Goal: Task Accomplishment & Management: Use online tool/utility

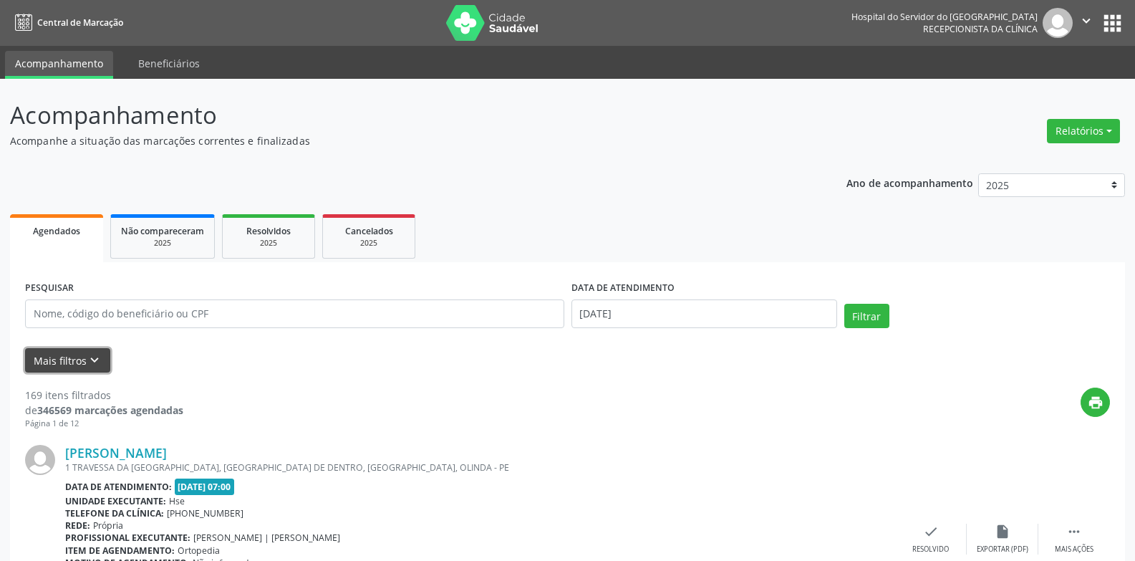
click at [93, 361] on icon "keyboard_arrow_down" at bounding box center [95, 360] width 16 height 16
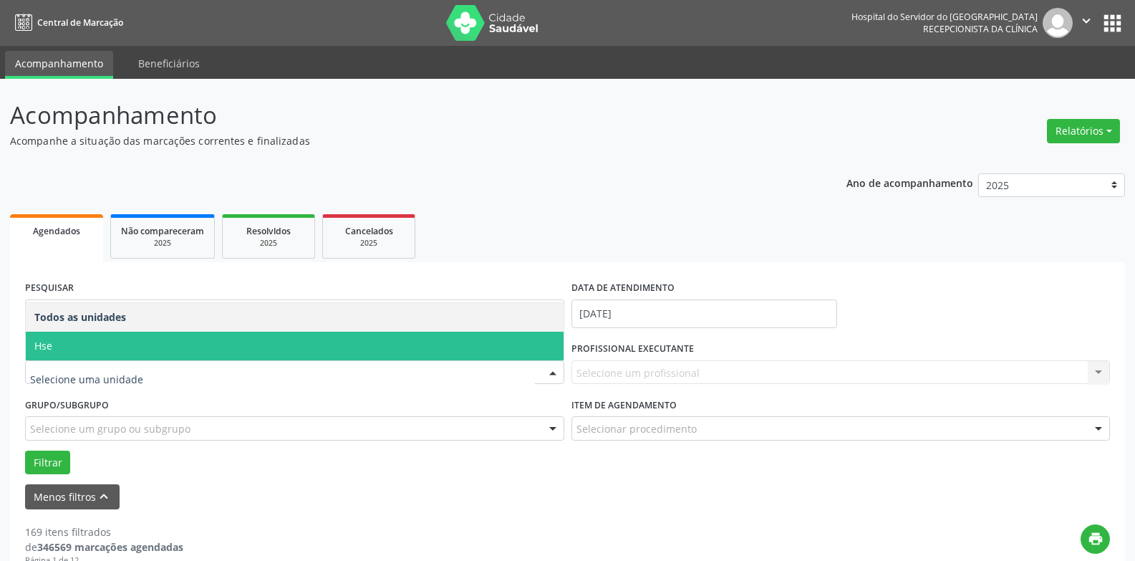
click at [52, 347] on span "Hse" at bounding box center [295, 345] width 538 height 29
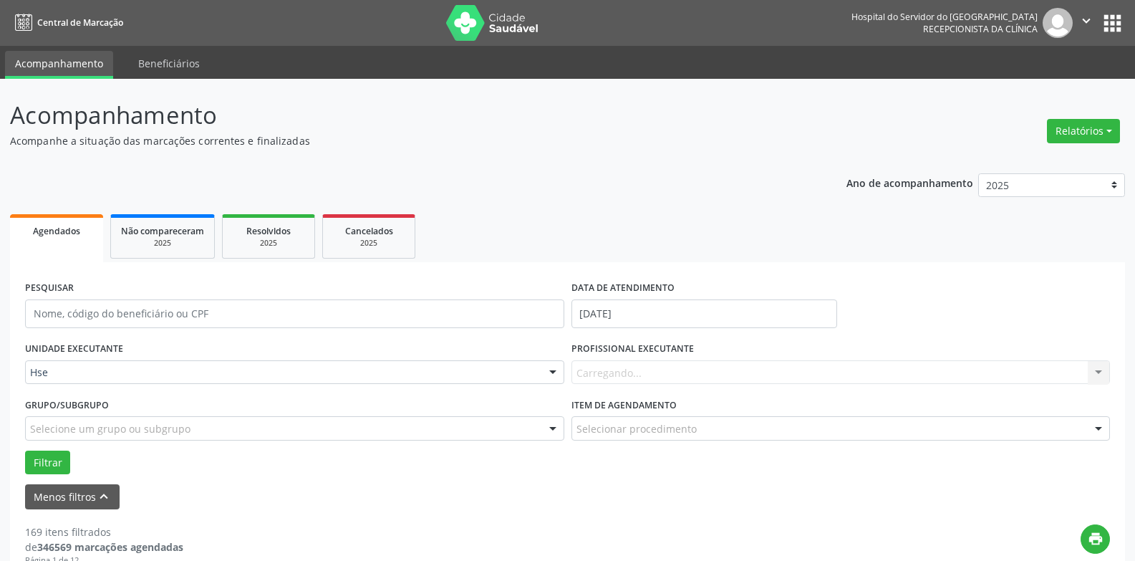
click at [1102, 377] on div "Carregando... Nenhum resultado encontrado para: " " Não há nenhuma opção para s…" at bounding box center [840, 372] width 539 height 24
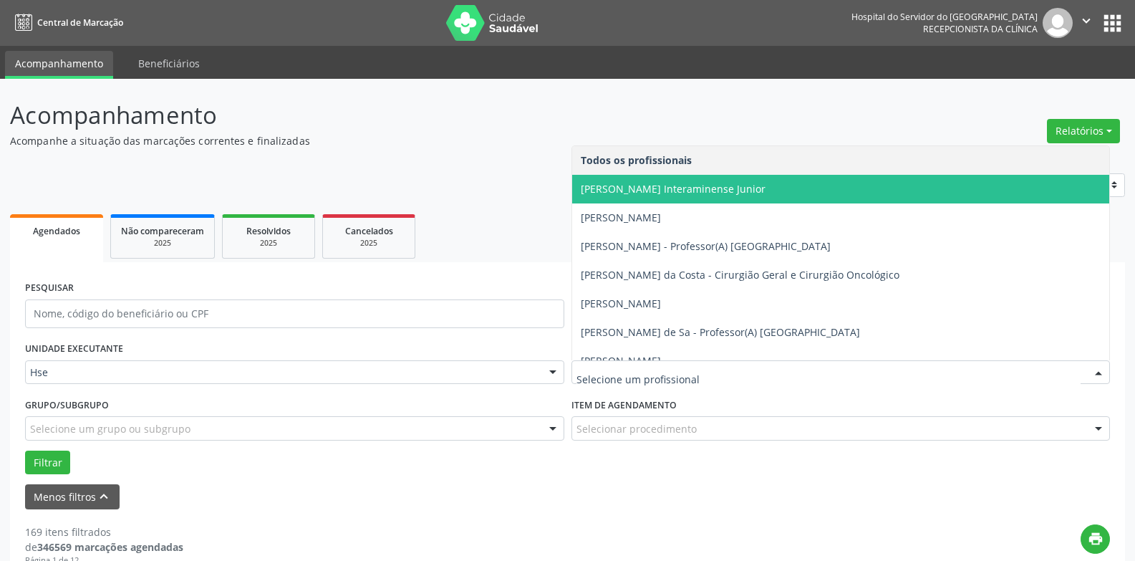
click at [685, 185] on span "[PERSON_NAME] Interaminense Junior" at bounding box center [673, 189] width 185 height 14
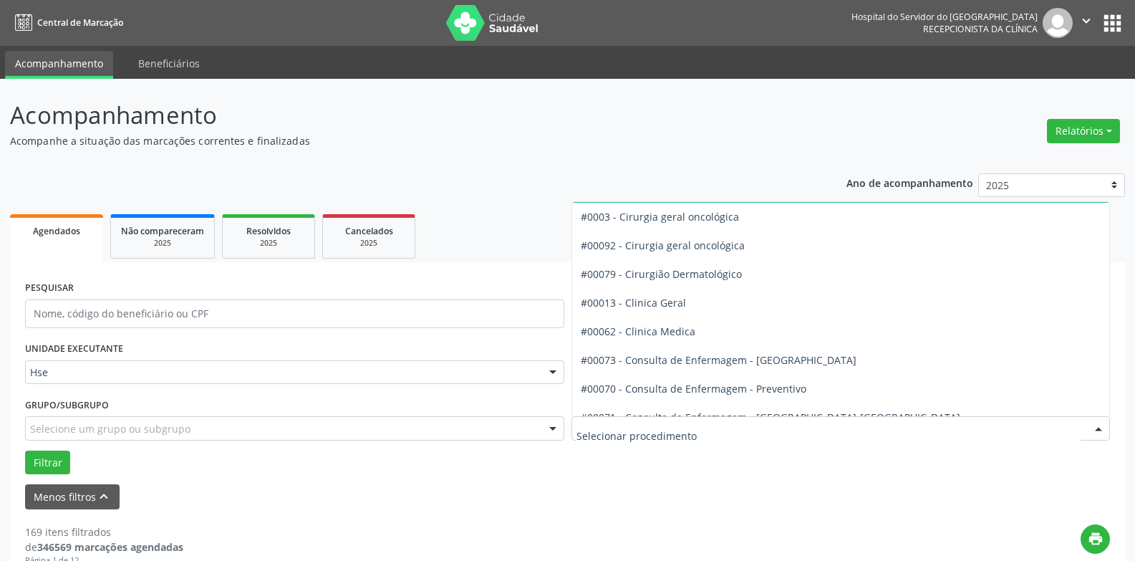
scroll to position [430, 0]
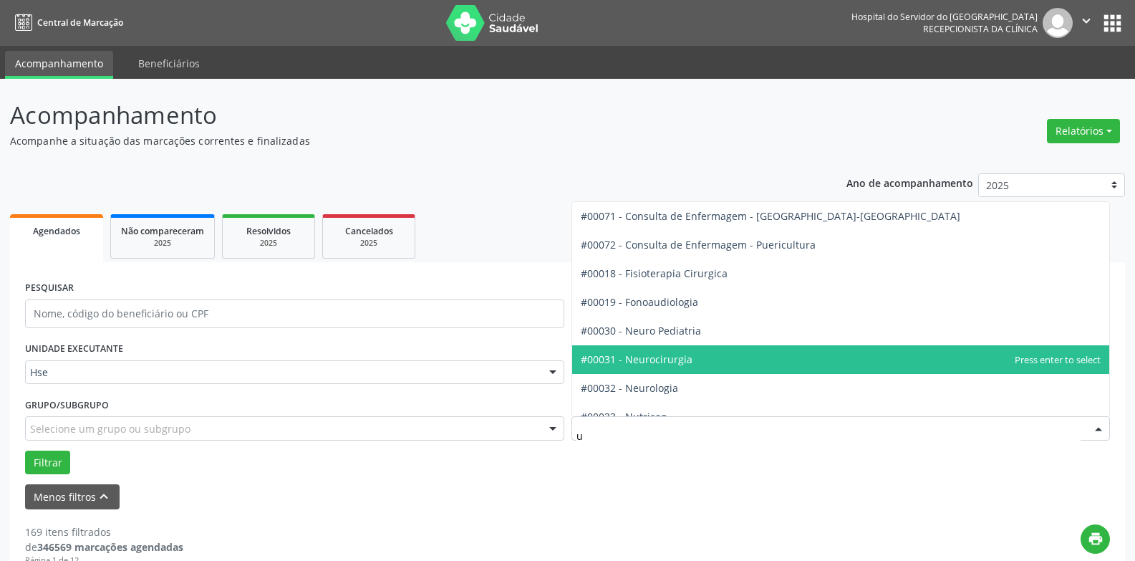
type input "ur"
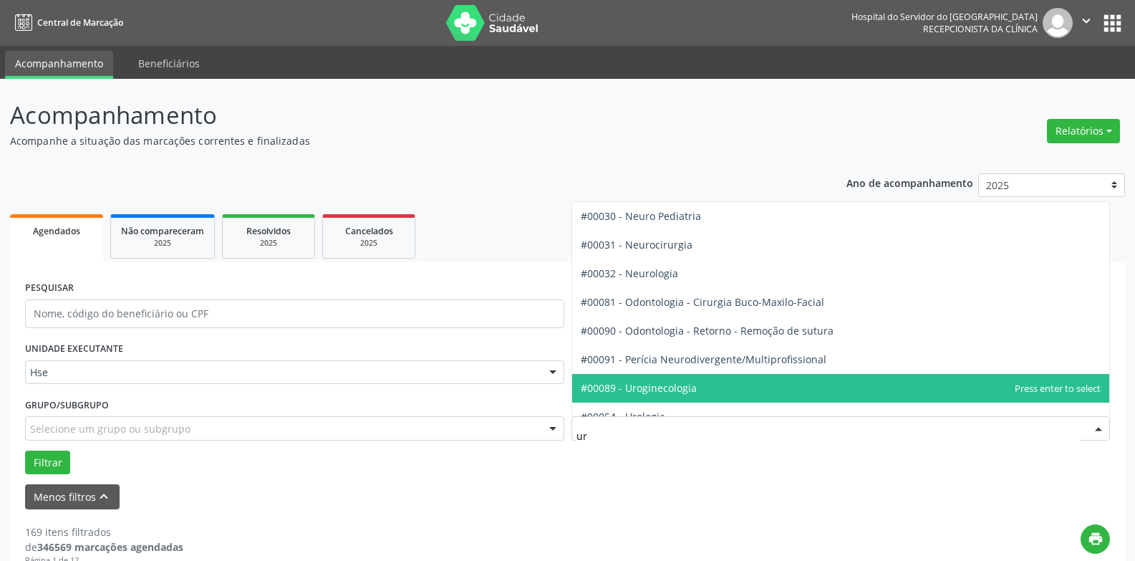
scroll to position [501, 0]
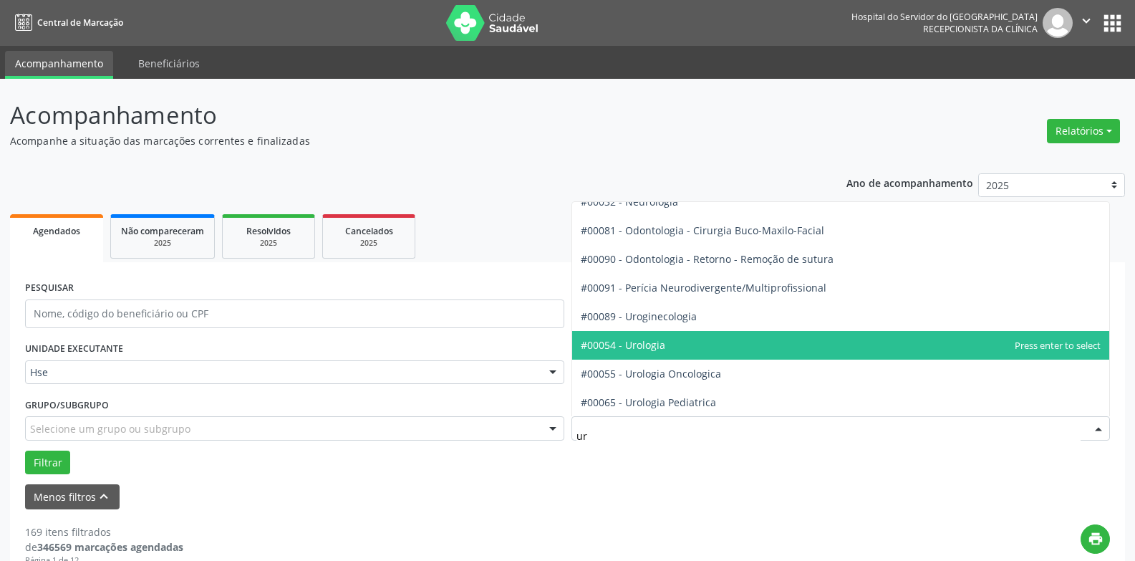
click at [633, 346] on span "#00054 - Urologia" at bounding box center [623, 345] width 84 height 14
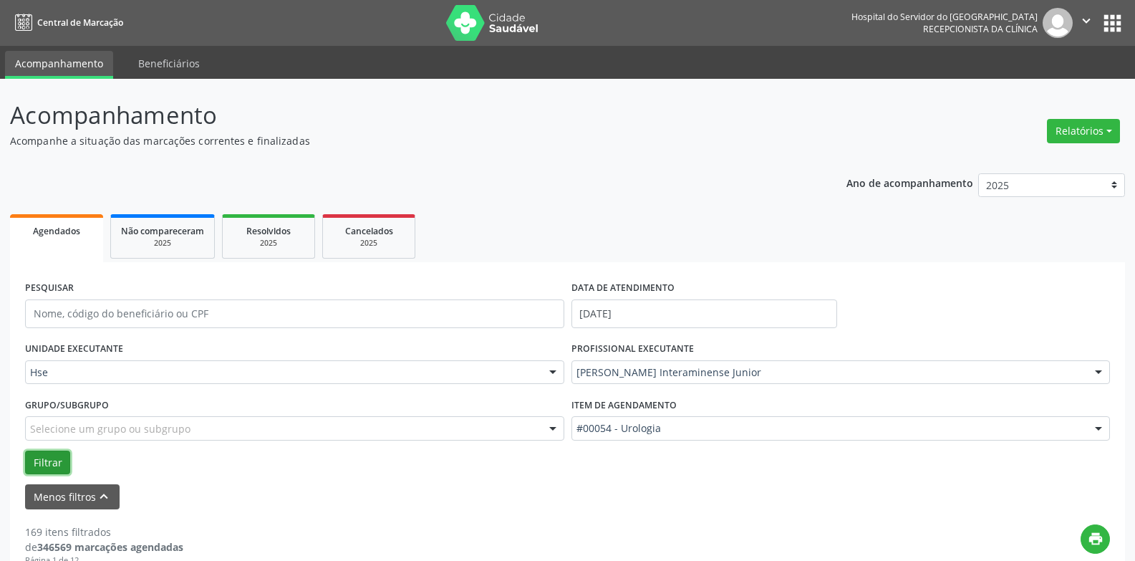
click at [57, 461] on button "Filtrar" at bounding box center [47, 462] width 45 height 24
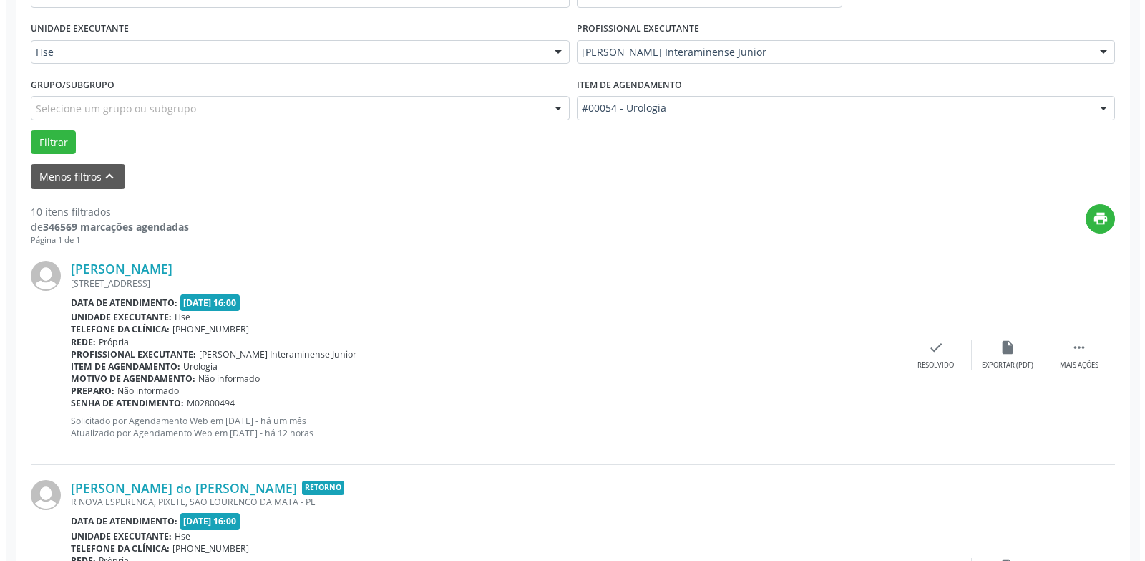
scroll to position [358, 0]
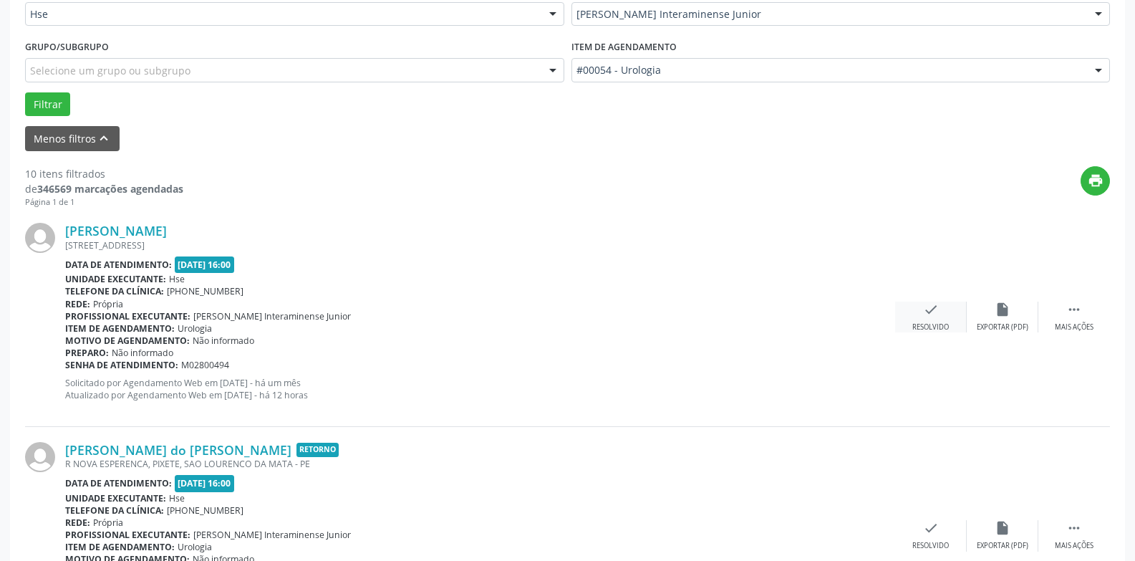
click at [924, 319] on div "check Resolvido" at bounding box center [931, 316] width 72 height 31
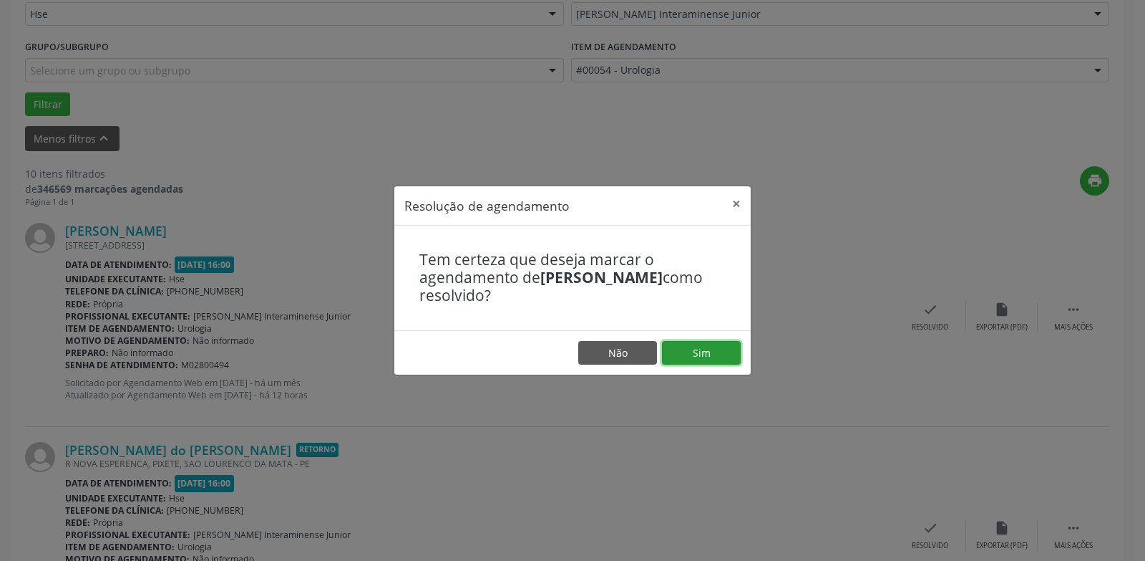
click at [709, 350] on button "Sim" at bounding box center [701, 353] width 79 height 24
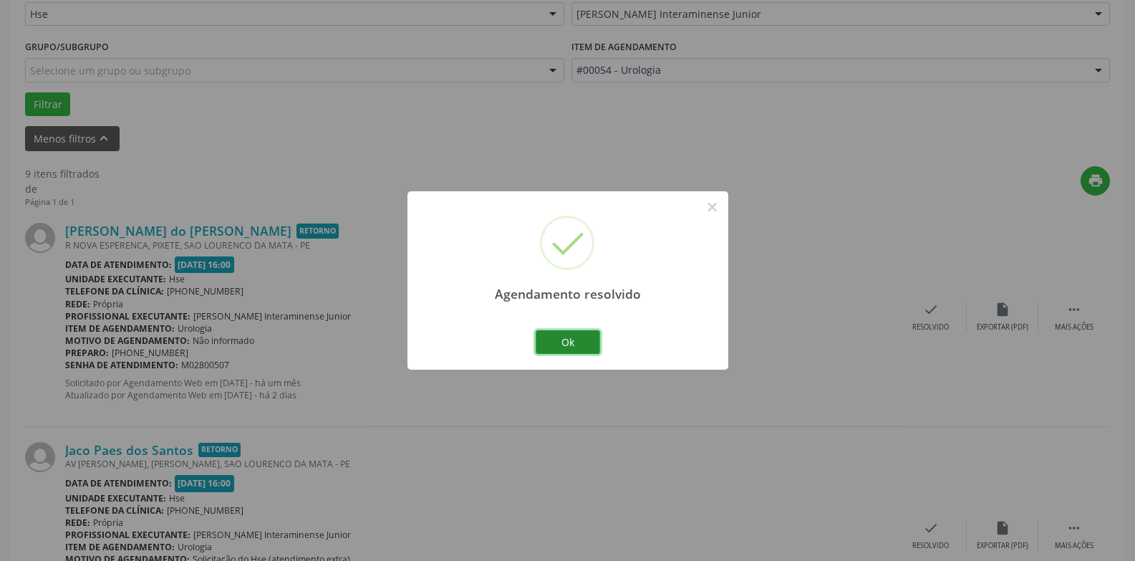
click at [575, 335] on button "Ok" at bounding box center [567, 342] width 64 height 24
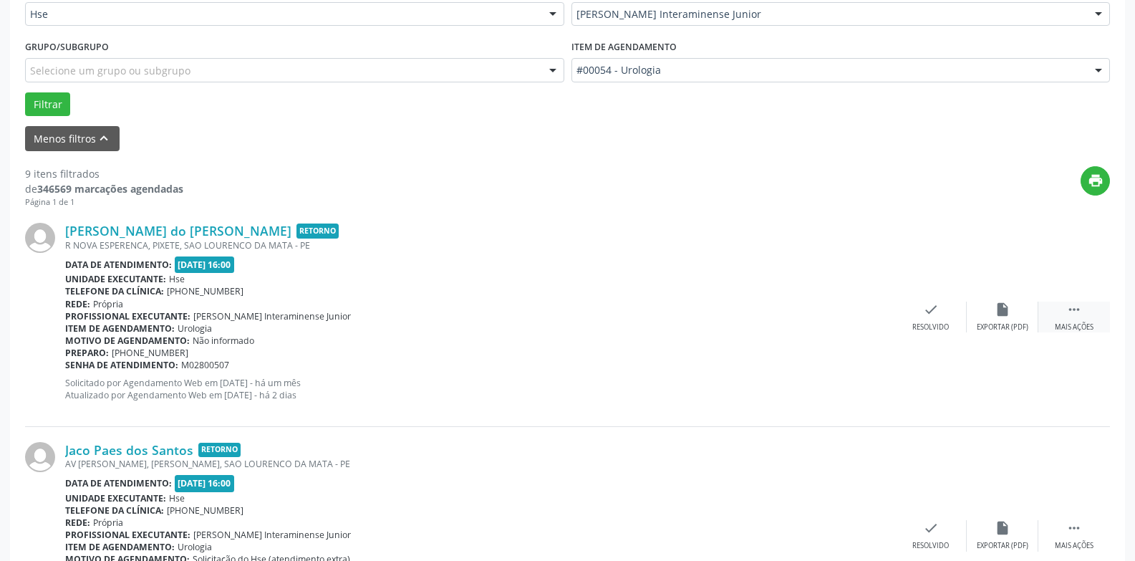
click at [1078, 320] on div " Mais ações" at bounding box center [1074, 316] width 72 height 31
click at [992, 316] on div "alarm_off Não compareceu" at bounding box center [1002, 316] width 72 height 31
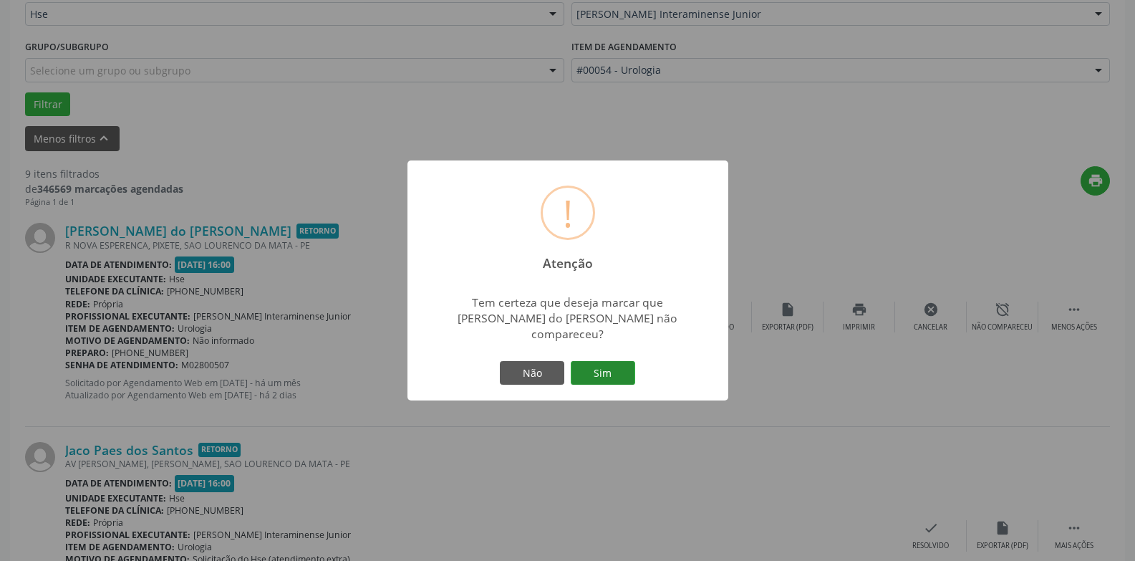
click at [604, 365] on button "Sim" at bounding box center [603, 373] width 64 height 24
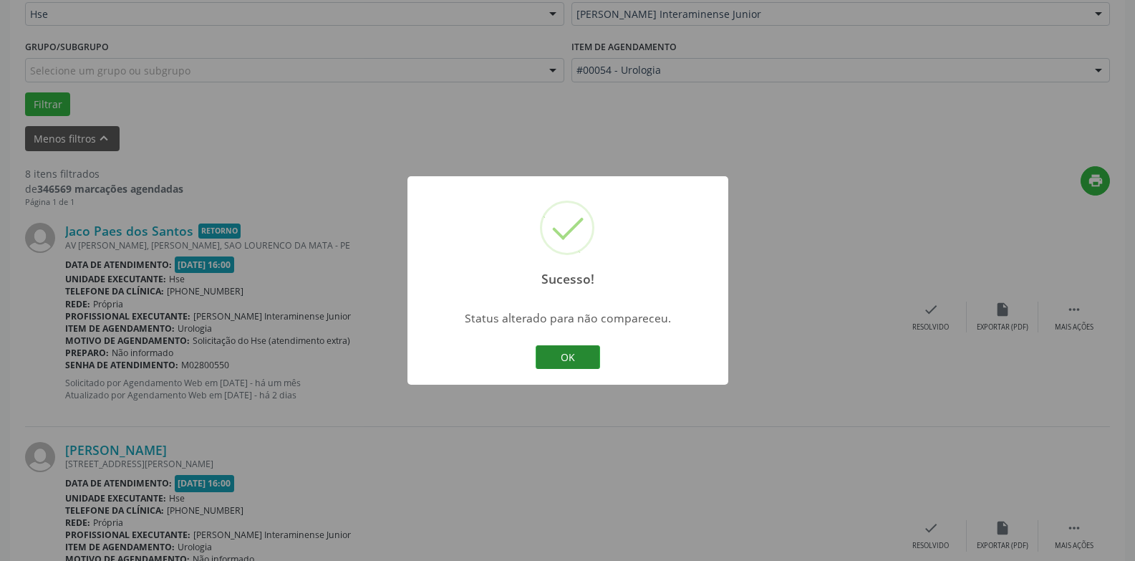
click at [565, 351] on button "OK" at bounding box center [567, 357] width 64 height 24
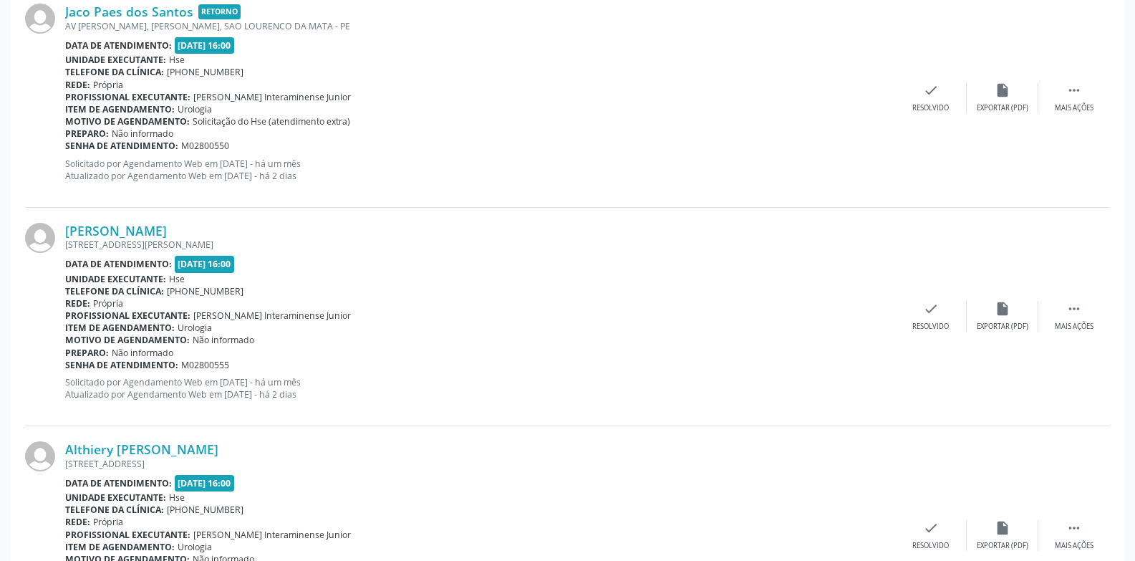
scroll to position [644, 0]
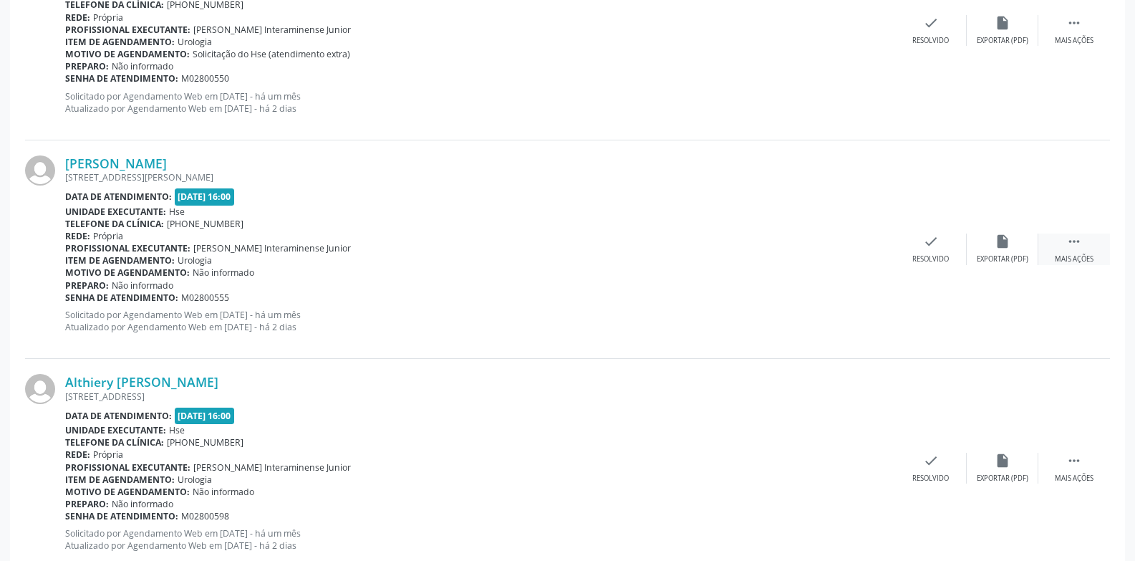
click at [1077, 243] on icon "" at bounding box center [1074, 241] width 16 height 16
click at [995, 251] on div "alarm_off Não compareceu" at bounding box center [1002, 248] width 72 height 31
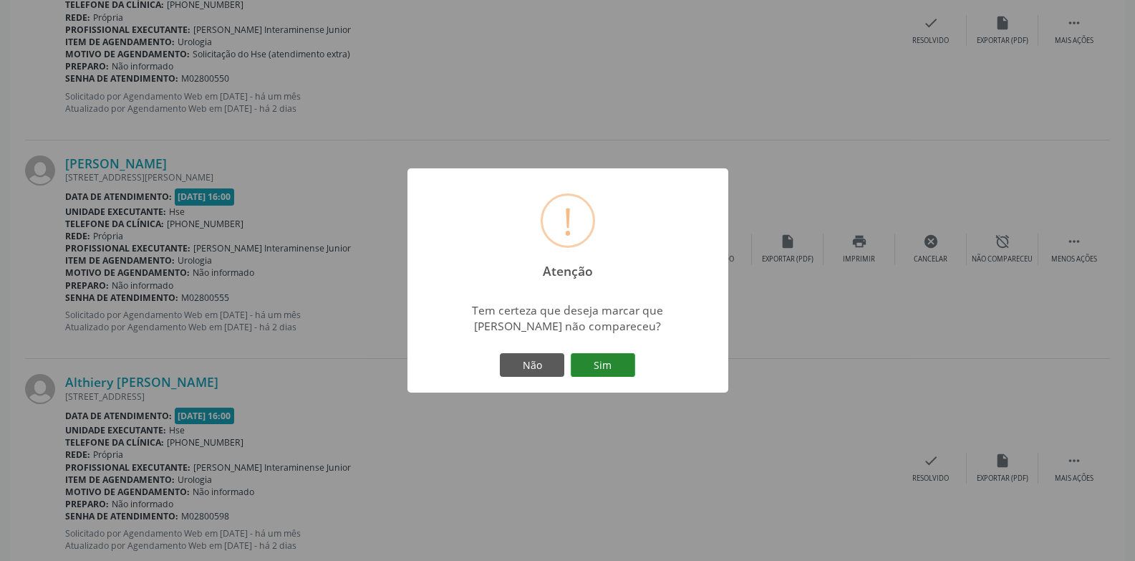
click at [622, 369] on button "Sim" at bounding box center [603, 365] width 64 height 24
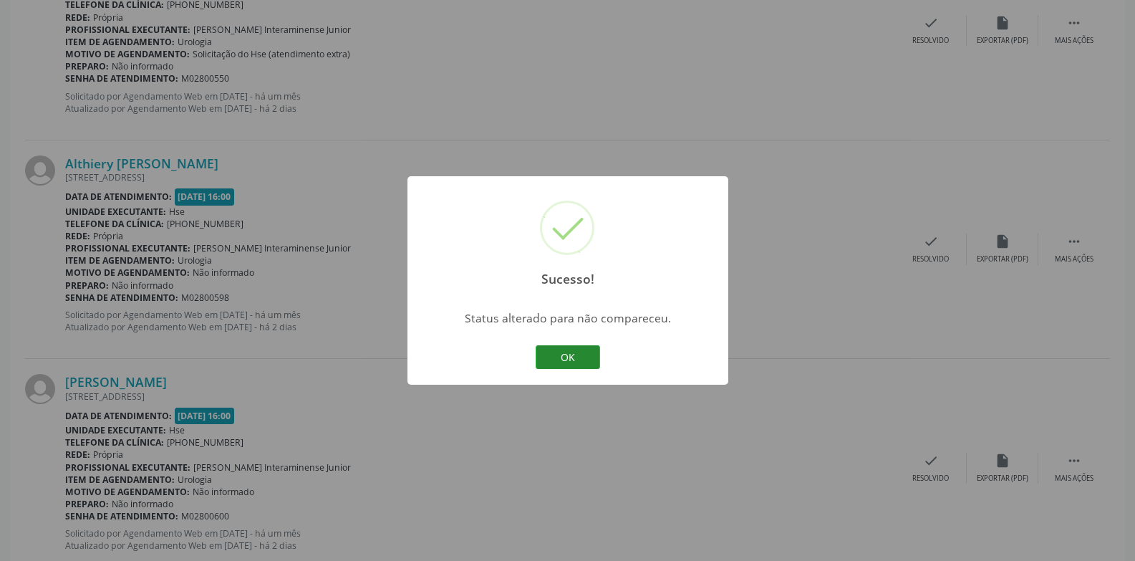
click at [581, 354] on button "OK" at bounding box center [567, 357] width 64 height 24
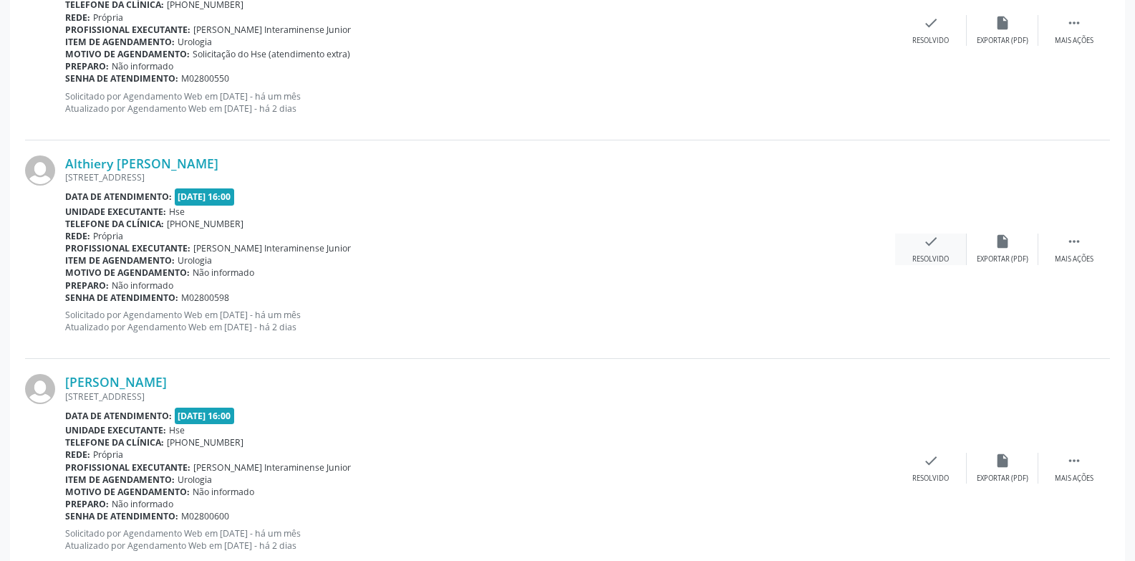
click at [921, 245] on div "check Resolvido" at bounding box center [931, 248] width 72 height 31
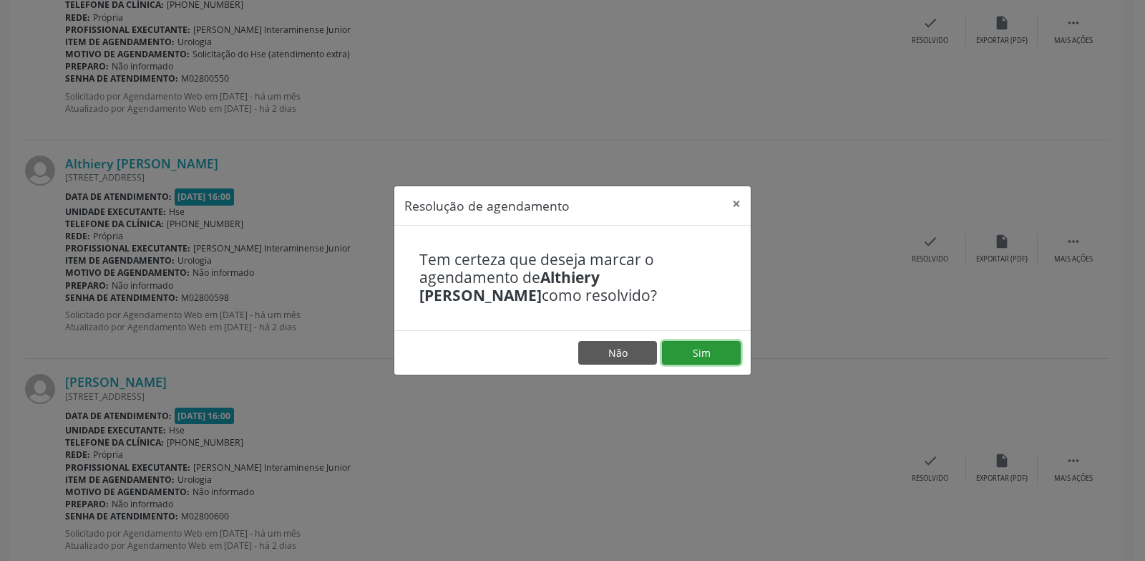
click at [712, 349] on button "Sim" at bounding box center [701, 353] width 79 height 24
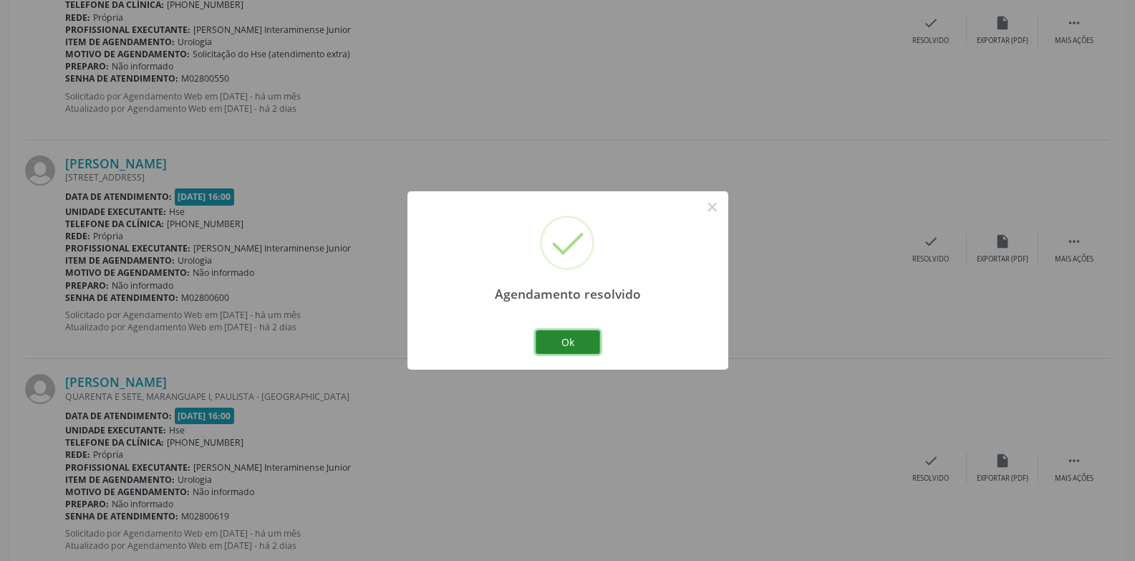
click at [574, 336] on button "Ok" at bounding box center [567, 342] width 64 height 24
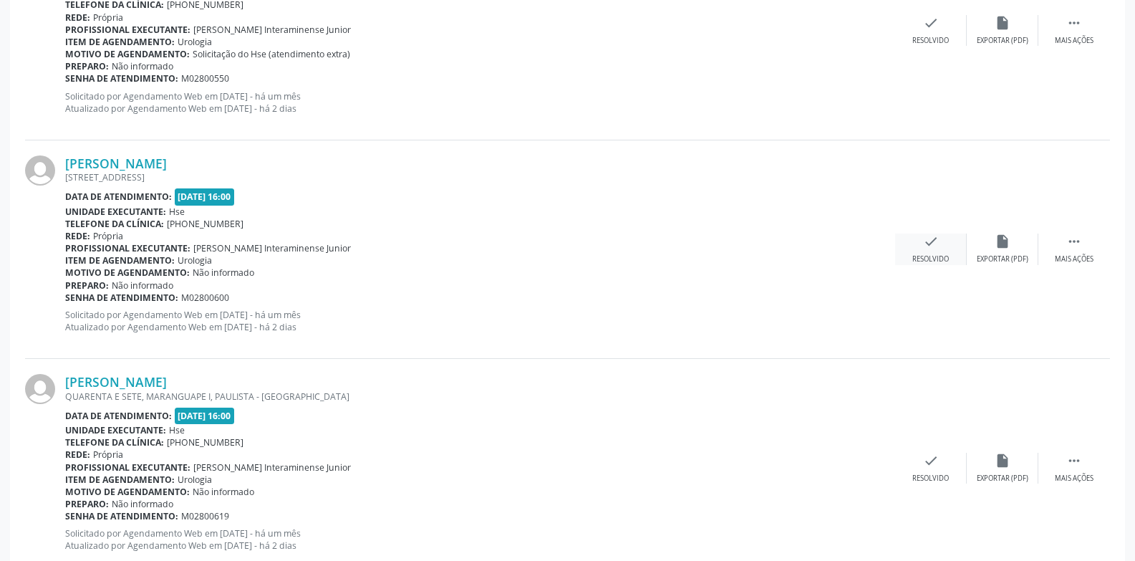
click at [927, 250] on div "check Resolvido" at bounding box center [931, 248] width 72 height 31
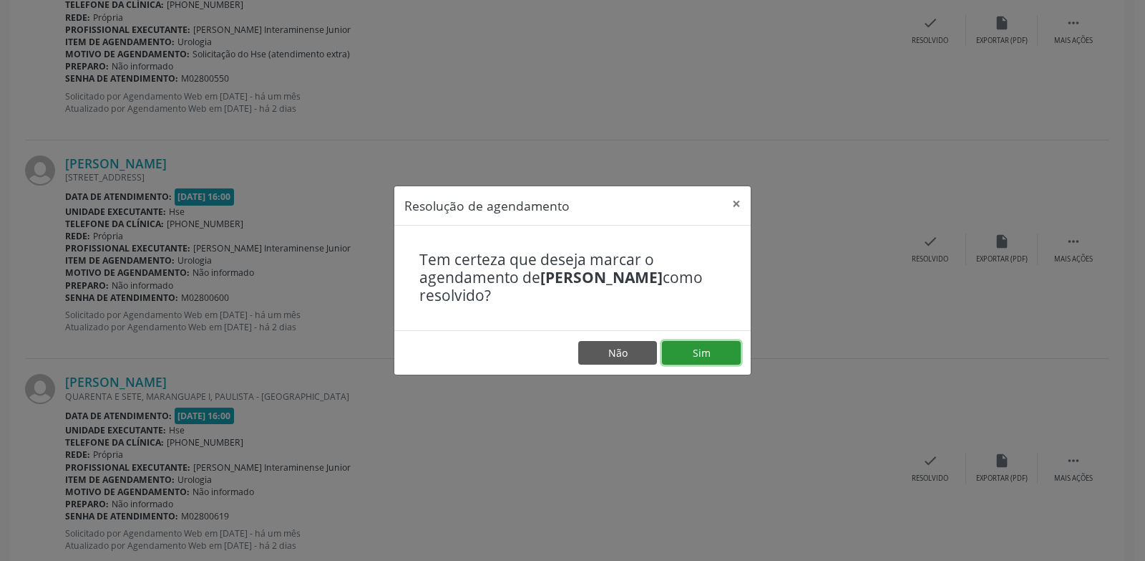
drag, startPoint x: 696, startPoint y: 344, endPoint x: 705, endPoint y: 346, distance: 9.4
click at [697, 345] on button "Sim" at bounding box center [701, 353] width 79 height 24
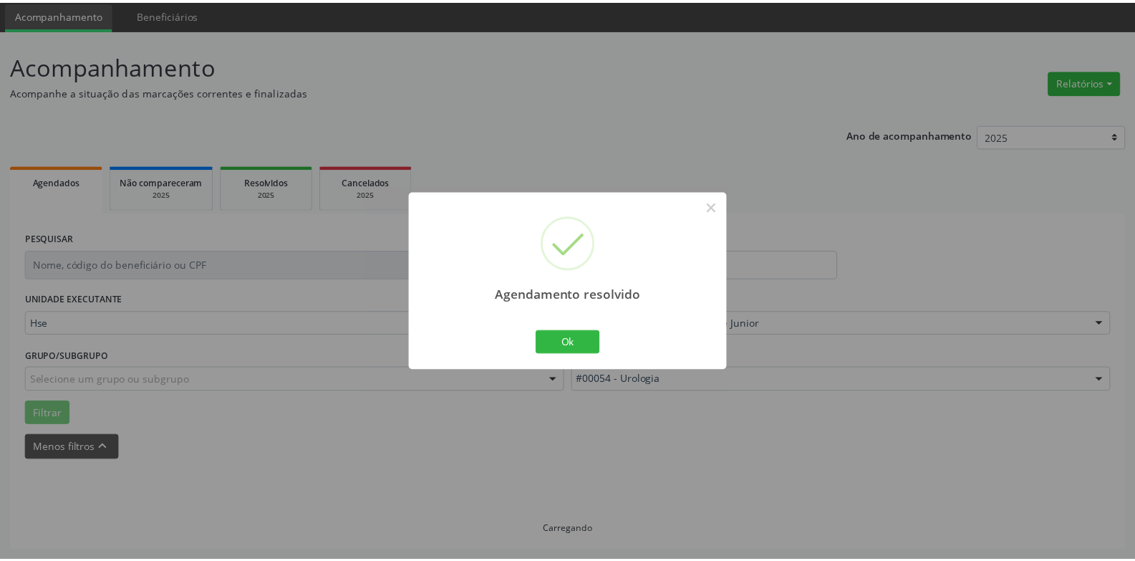
scroll to position [49, 0]
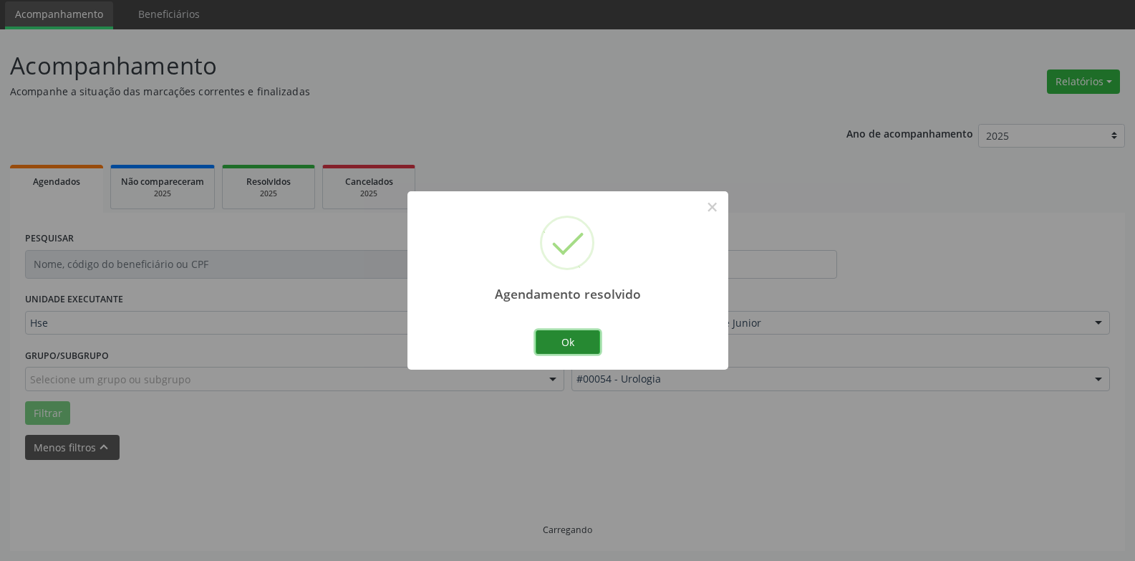
click at [581, 336] on button "Ok" at bounding box center [567, 342] width 64 height 24
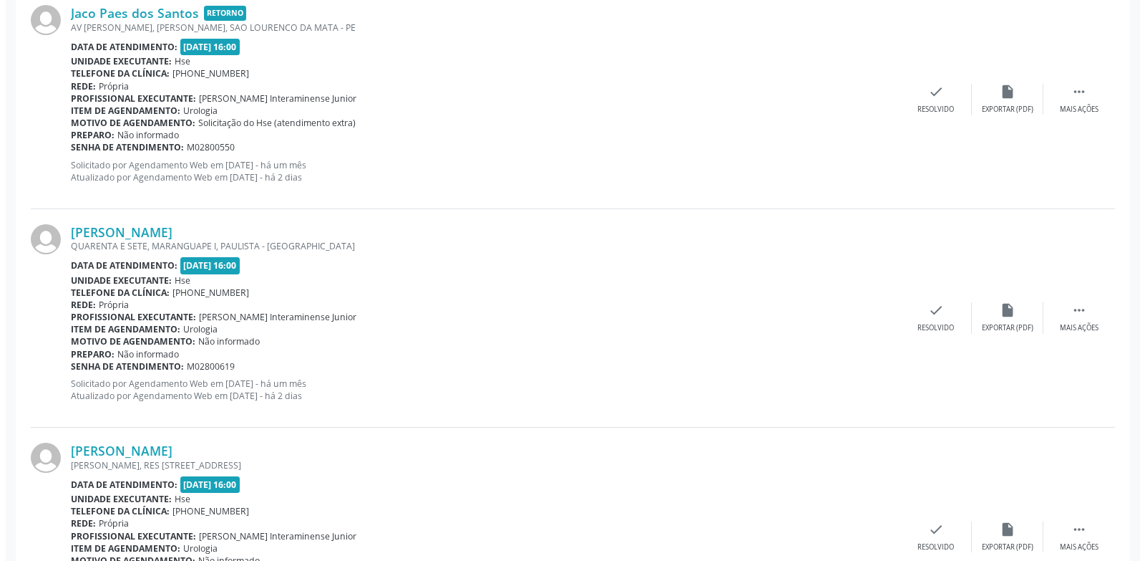
scroll to position [622, 0]
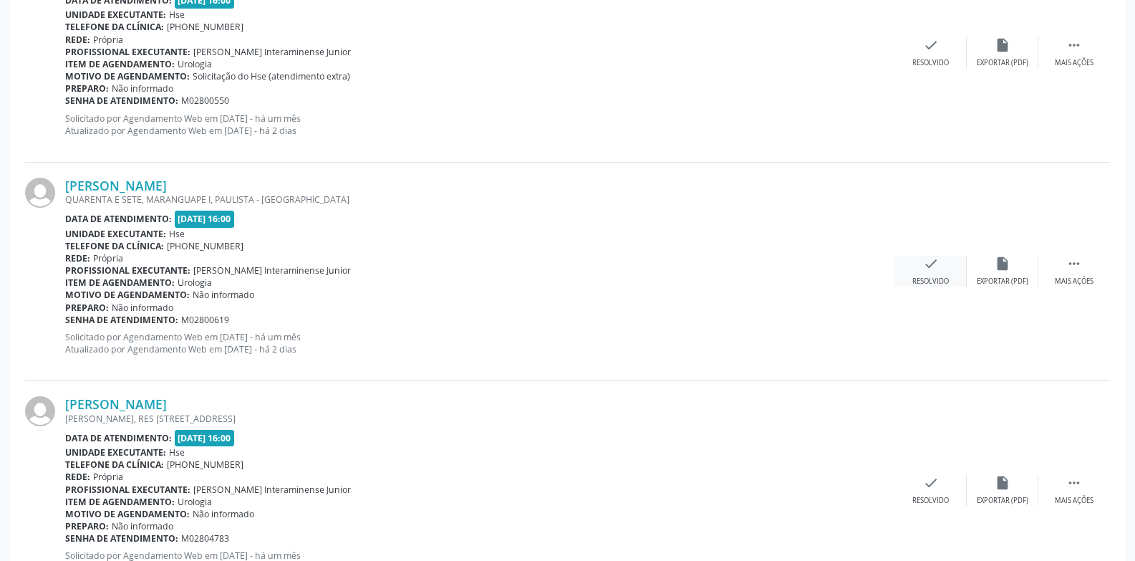
click at [917, 271] on div "check Resolvido" at bounding box center [931, 271] width 72 height 31
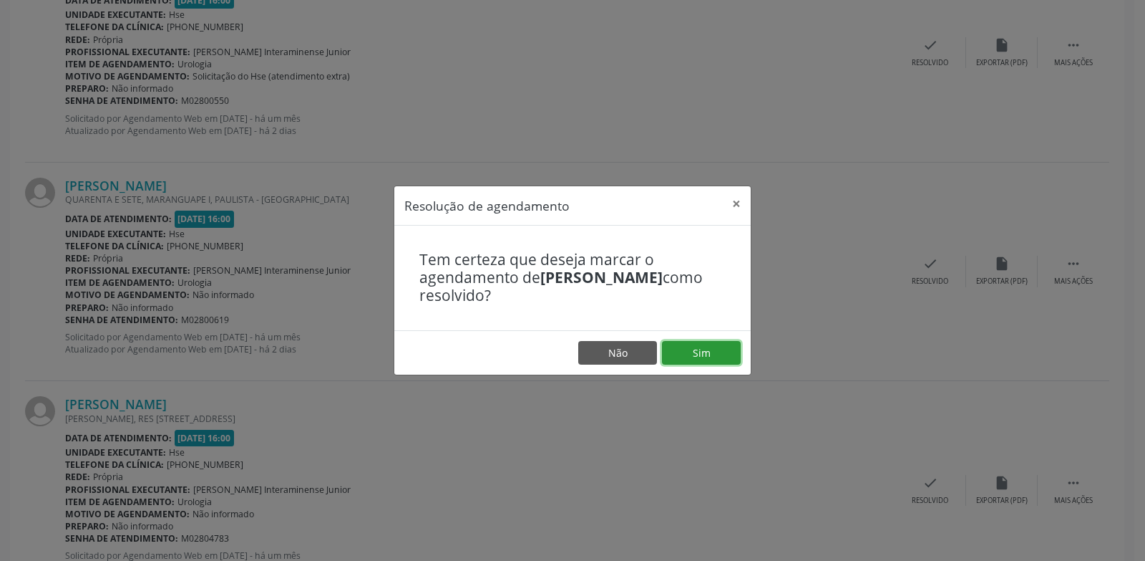
click at [702, 346] on button "Sim" at bounding box center [701, 353] width 79 height 24
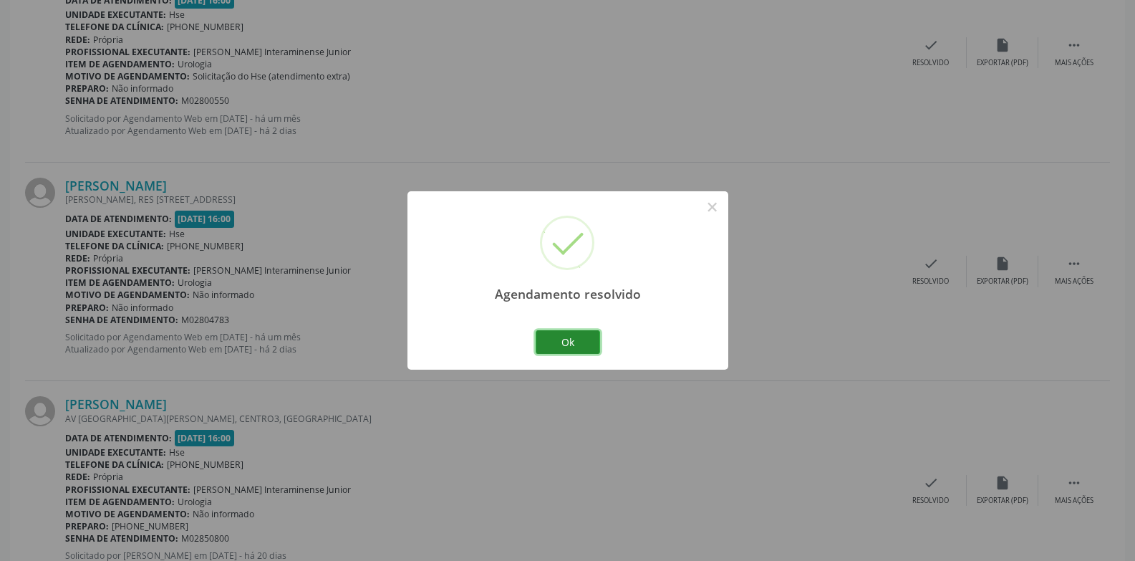
click at [581, 336] on button "Ok" at bounding box center [567, 342] width 64 height 24
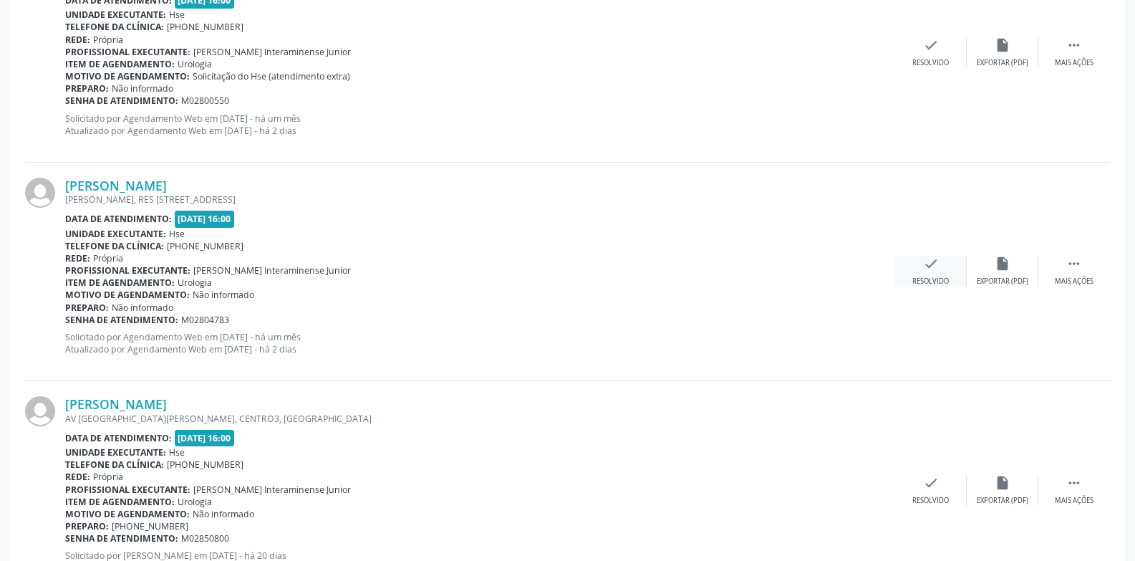
click at [929, 266] on icon "check" at bounding box center [931, 264] width 16 height 16
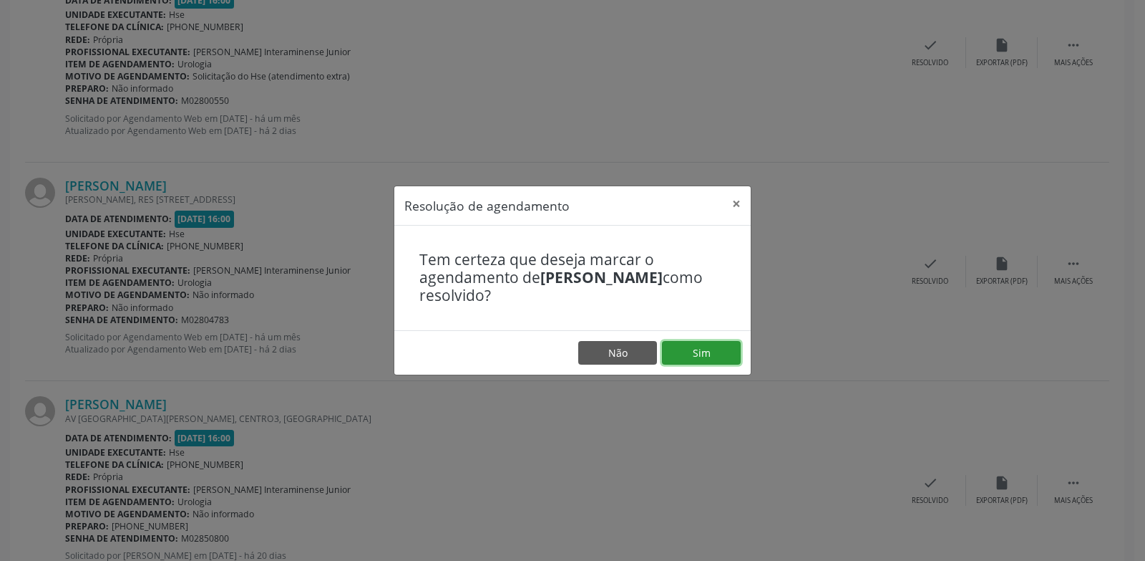
click at [702, 342] on button "Sim" at bounding box center [701, 353] width 79 height 24
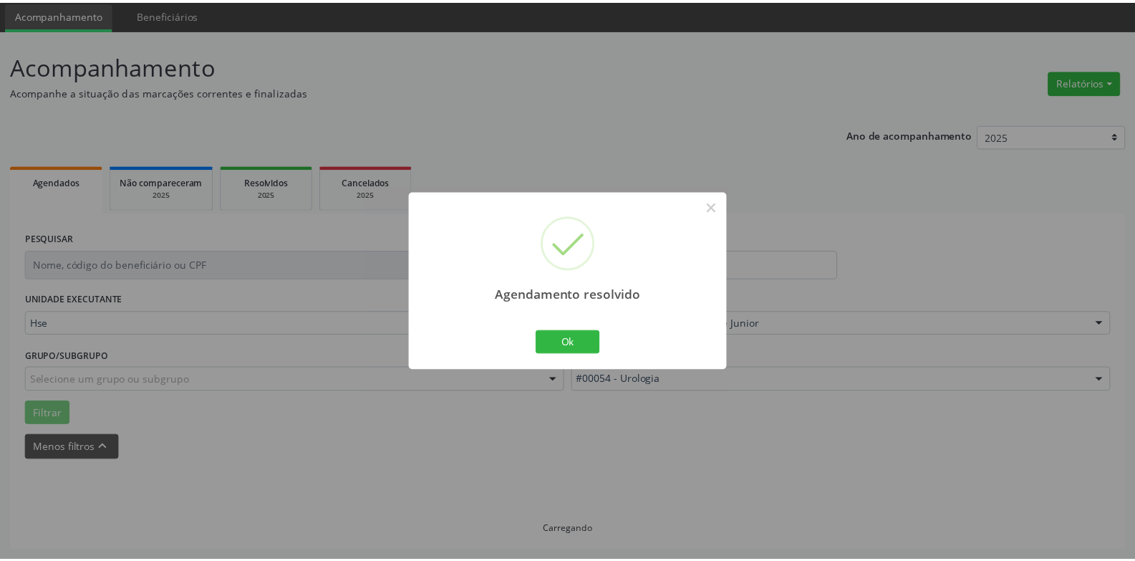
scroll to position [49, 0]
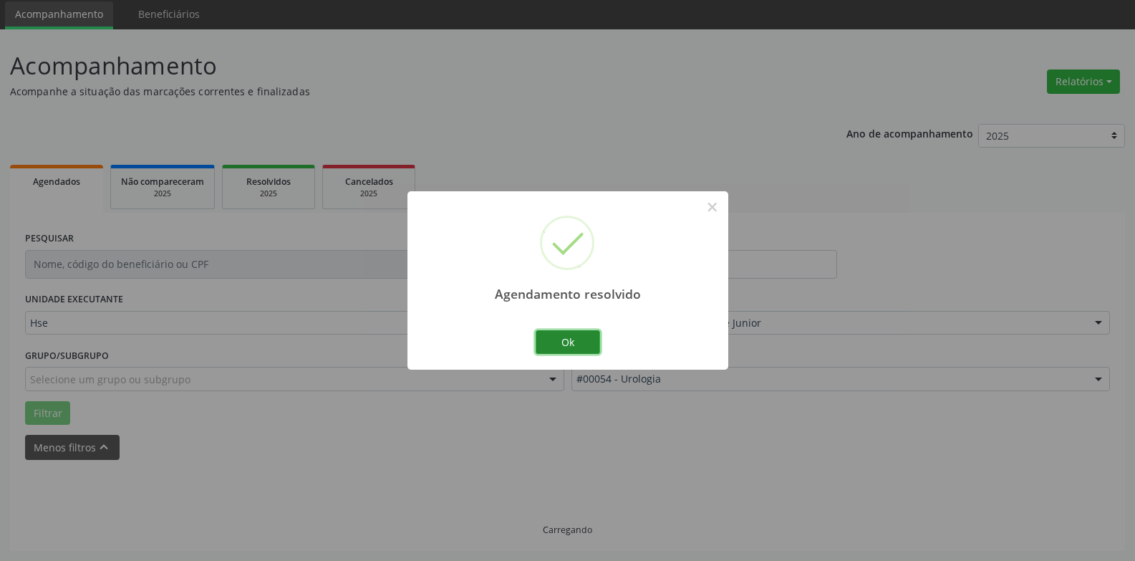
click at [571, 348] on button "Ok" at bounding box center [567, 342] width 64 height 24
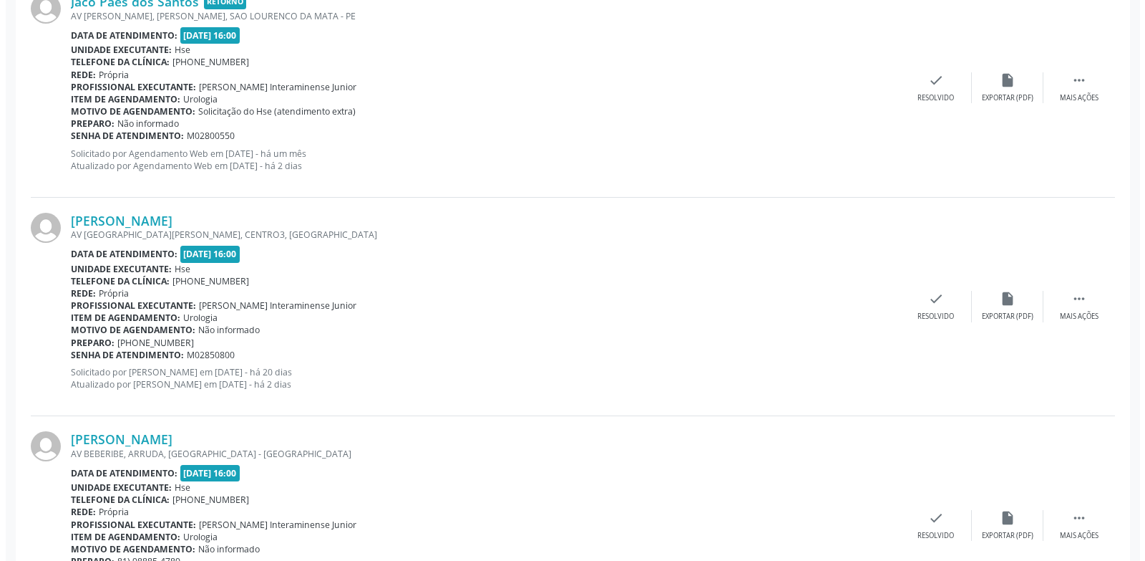
scroll to position [622, 0]
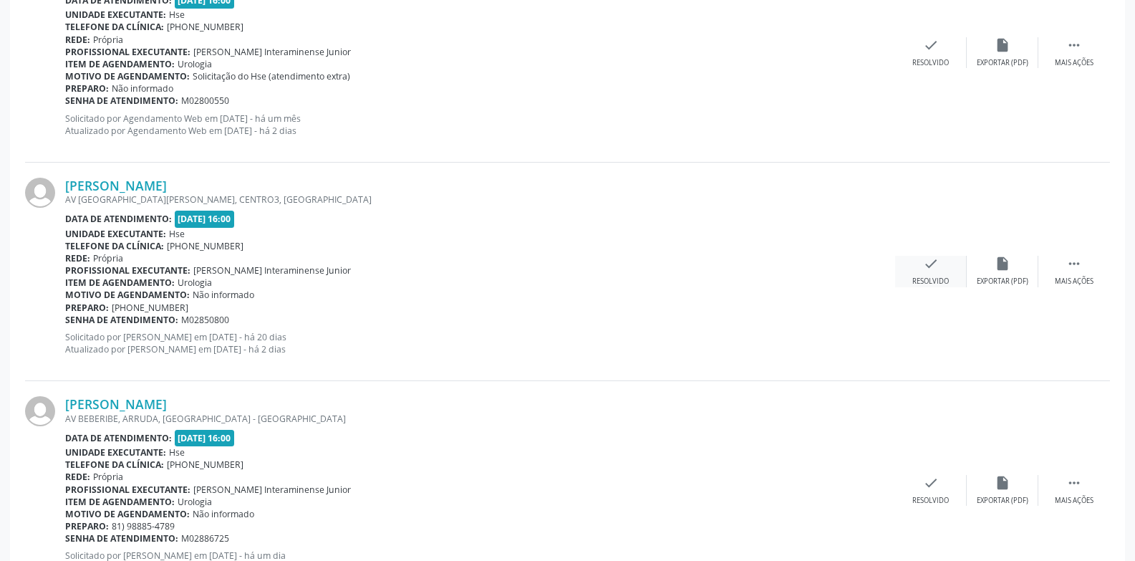
click at [926, 260] on icon "check" at bounding box center [931, 264] width 16 height 16
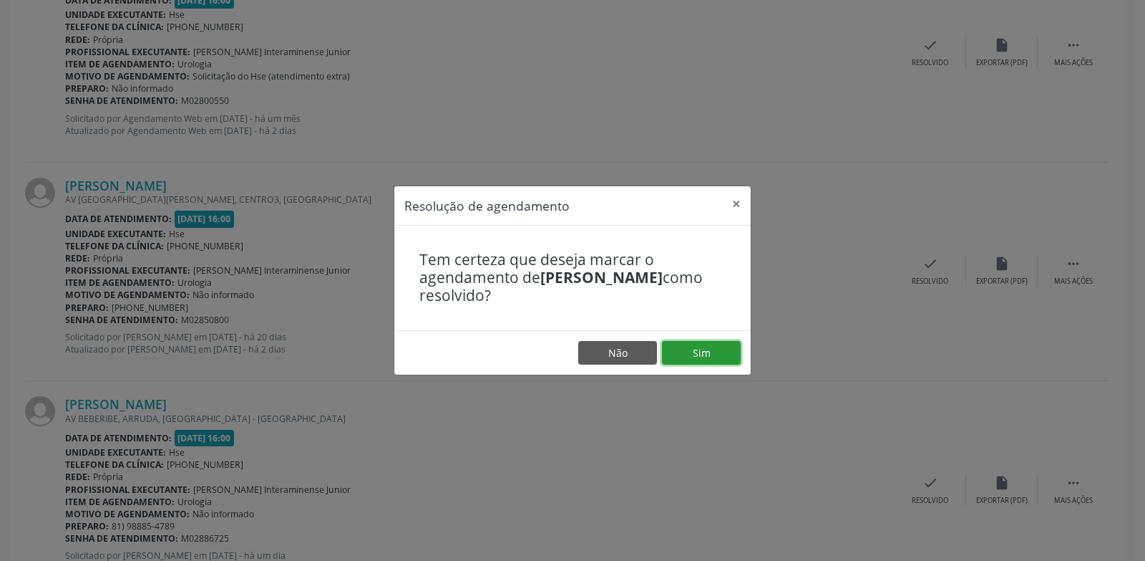
click at [711, 344] on button "Sim" at bounding box center [701, 353] width 79 height 24
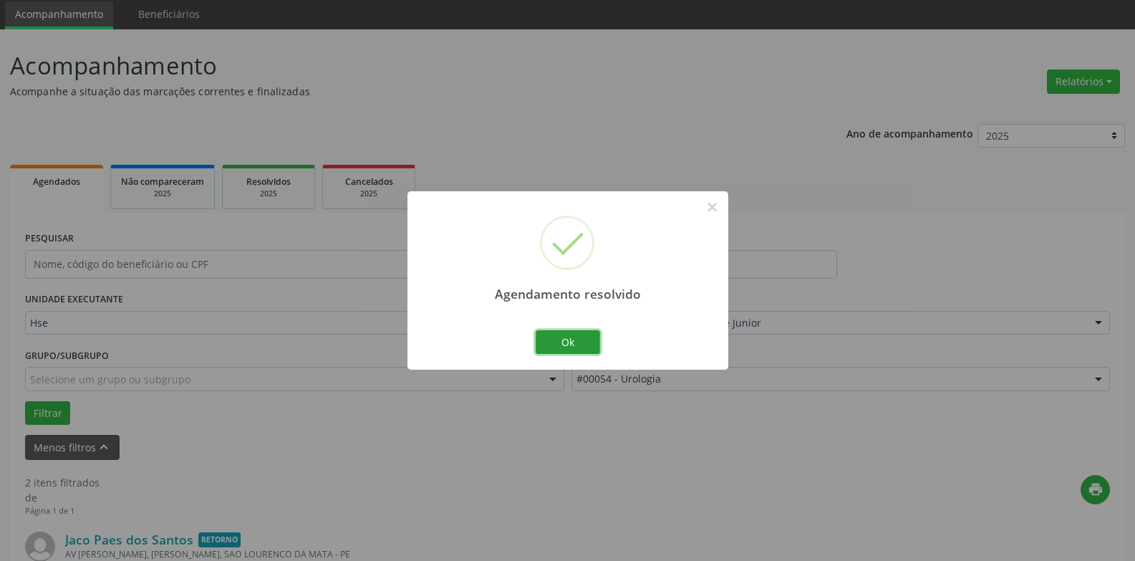
scroll to position [467, 0]
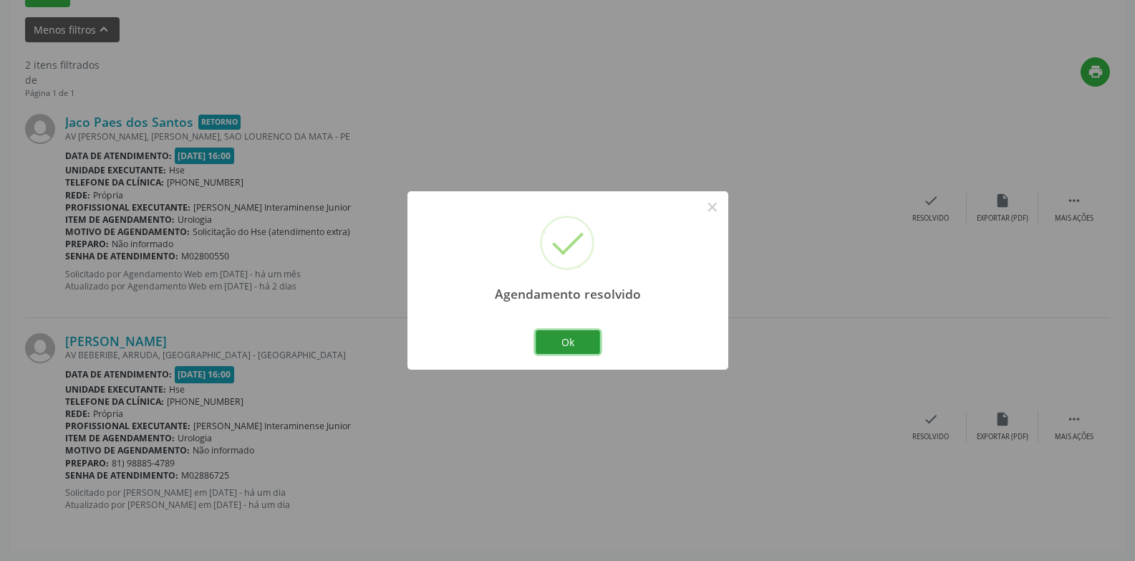
click at [557, 346] on button "Ok" at bounding box center [567, 342] width 64 height 24
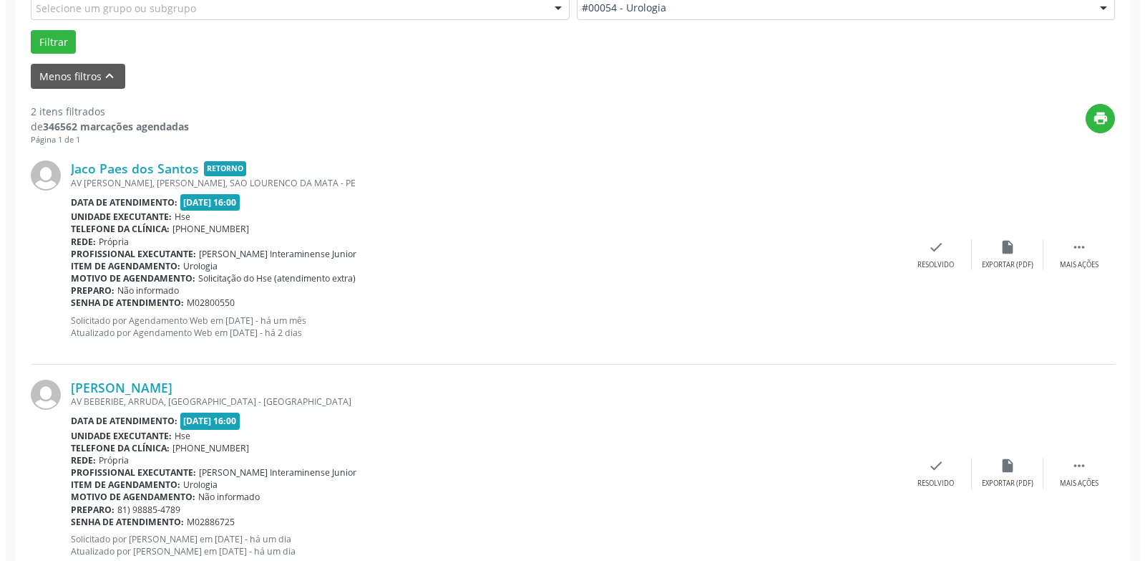
scroll to position [395, 0]
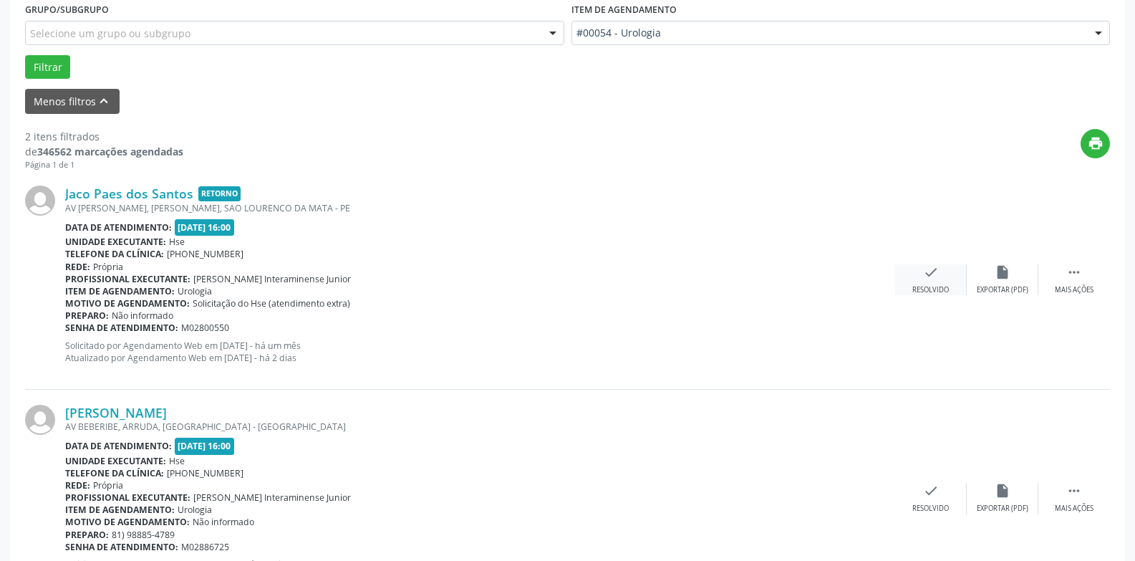
click at [933, 272] on icon "check" at bounding box center [931, 272] width 16 height 16
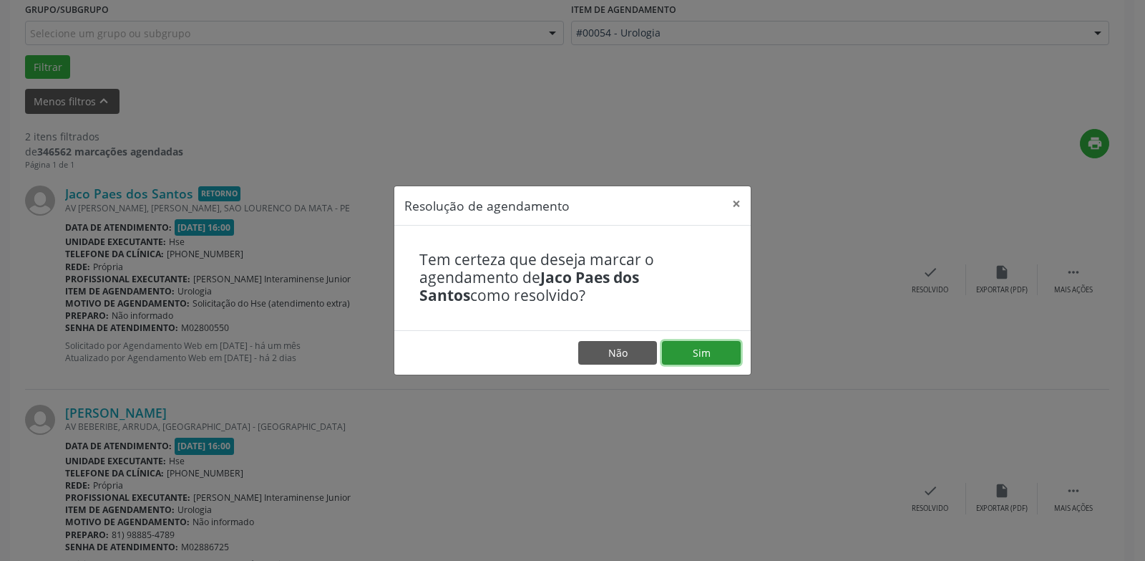
click at [697, 351] on button "Sim" at bounding box center [701, 353] width 79 height 24
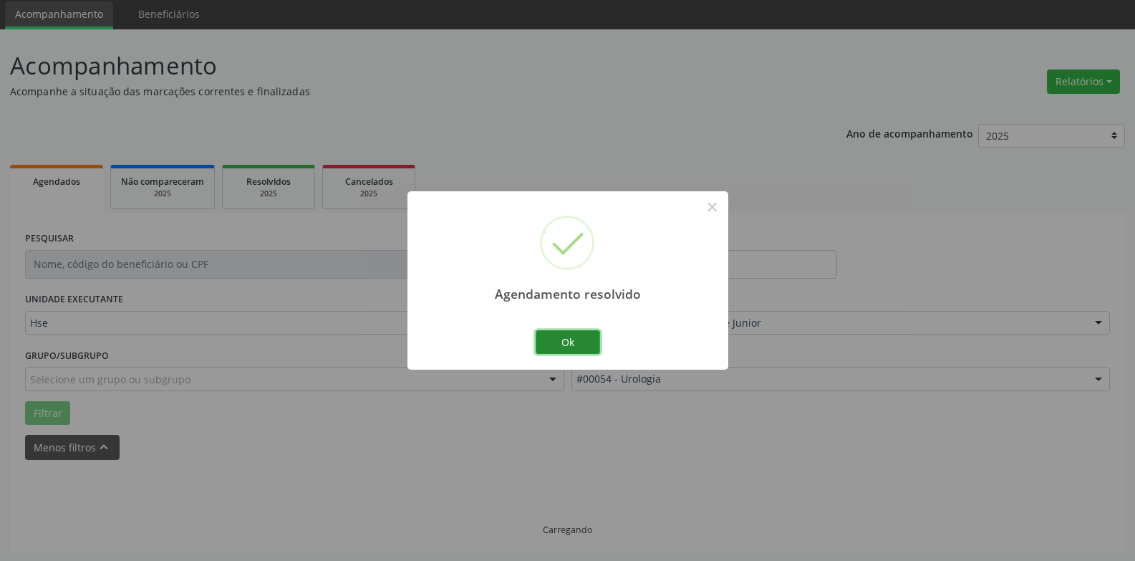
scroll to position [64, 0]
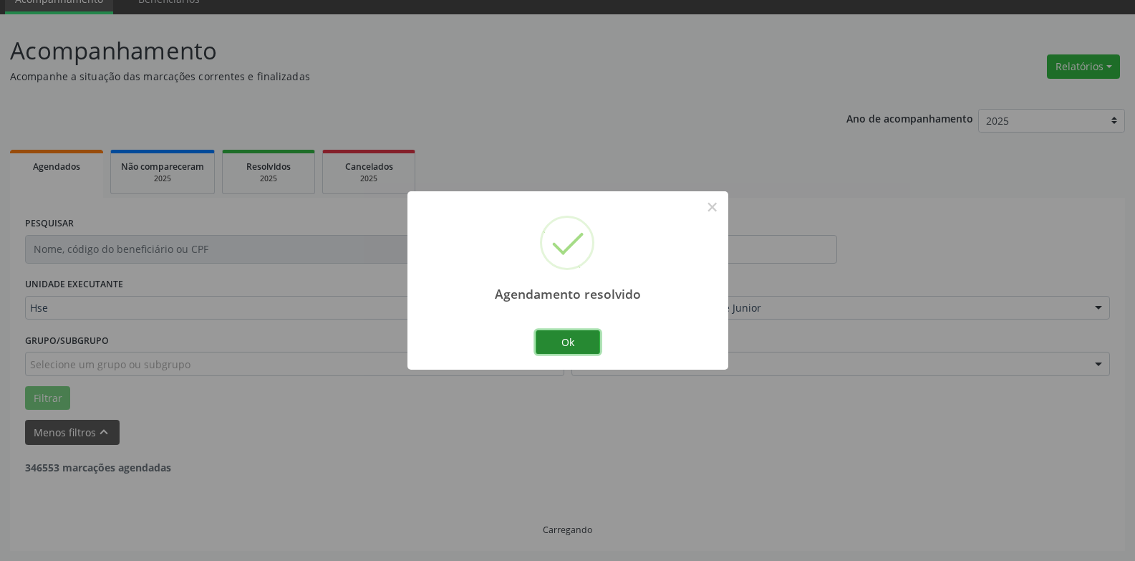
click at [584, 344] on button "Ok" at bounding box center [567, 342] width 64 height 24
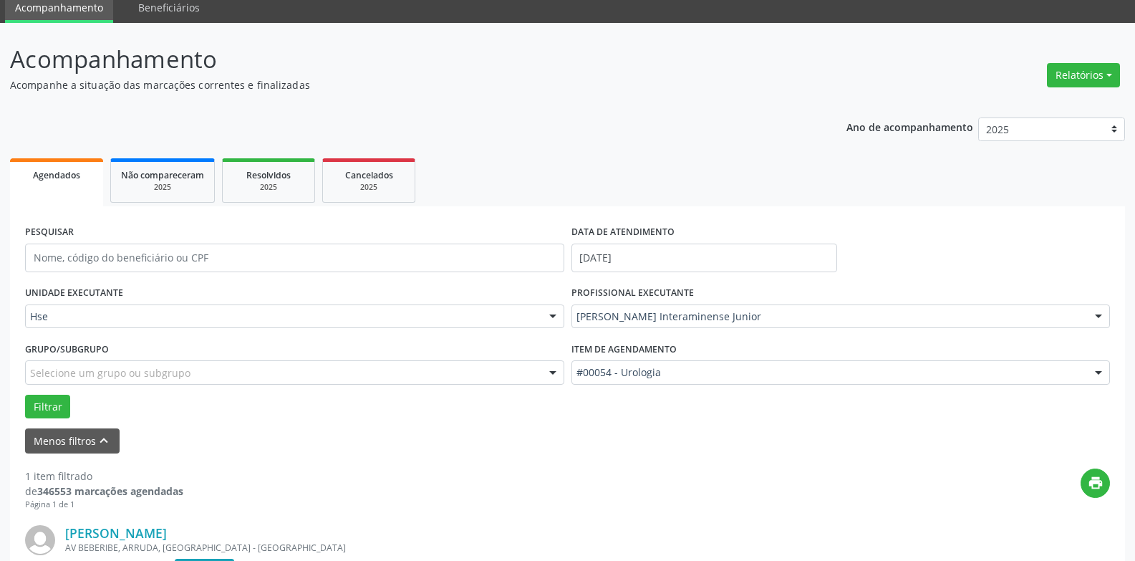
scroll to position [0, 0]
